Goal: Transaction & Acquisition: Purchase product/service

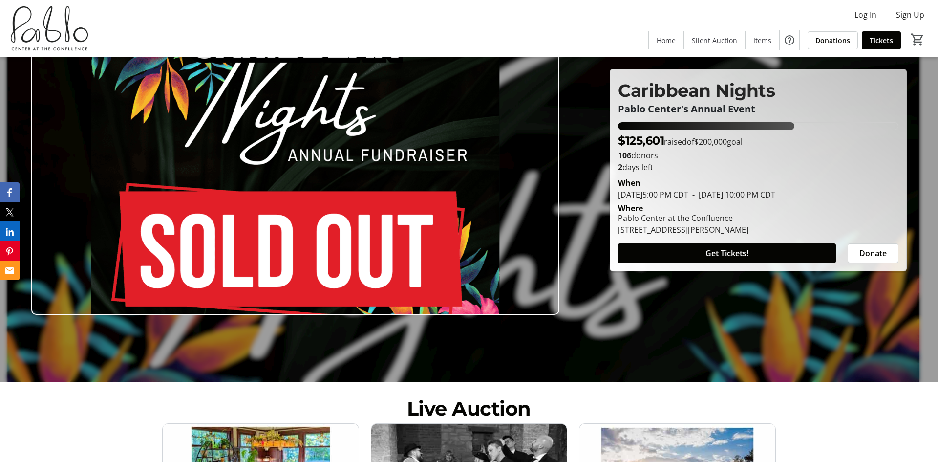
scroll to position [98, 0]
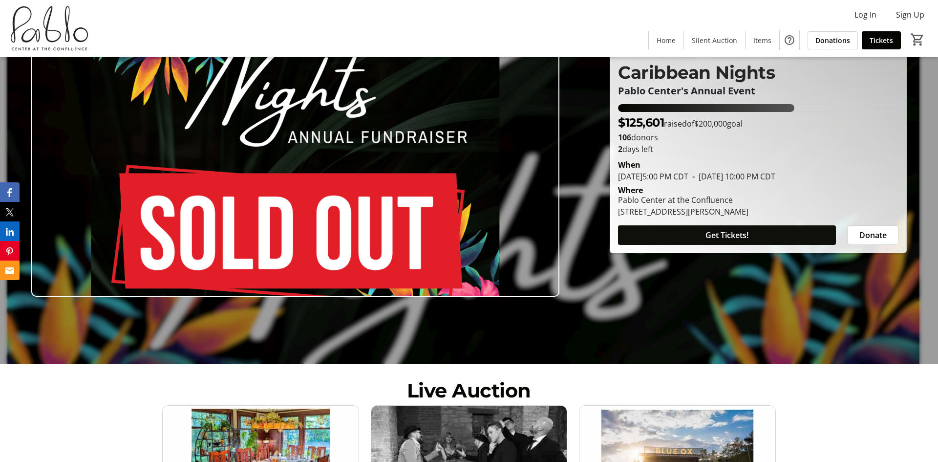
click at [755, 237] on span at bounding box center [727, 234] width 218 height 23
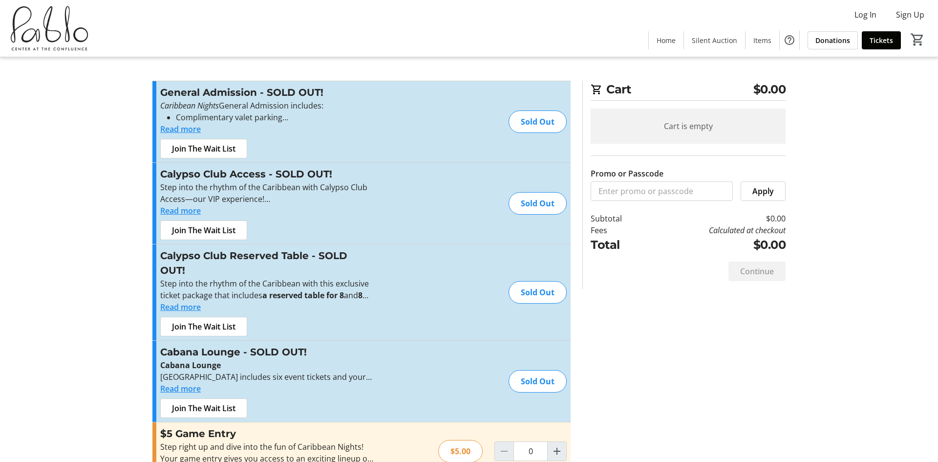
click at [553, 126] on div "Sold Out" at bounding box center [538, 121] width 58 height 22
click at [551, 124] on div "Sold Out" at bounding box center [538, 121] width 58 height 22
click at [544, 122] on div "Sold Out" at bounding box center [538, 121] width 58 height 22
click at [187, 130] on button "Read more" at bounding box center [180, 129] width 41 height 12
